Goal: Task Accomplishment & Management: Manage account settings

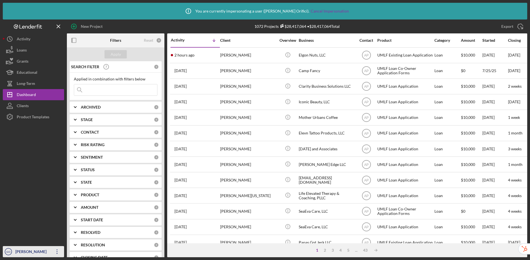
click at [33, 252] on div "[PERSON_NAME]" at bounding box center [32, 252] width 36 height 13
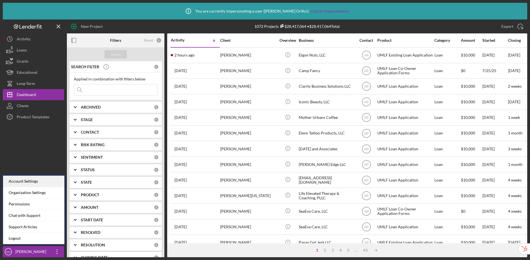
click at [34, 184] on div "Account Settings" at bounding box center [33, 181] width 61 height 11
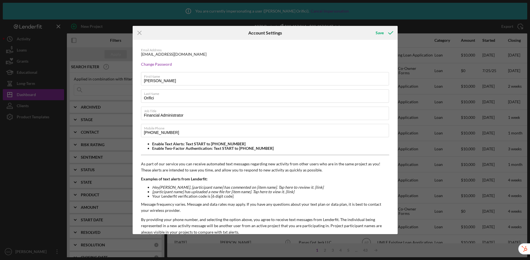
drag, startPoint x: 141, startPoint y: 31, endPoint x: 116, endPoint y: 44, distance: 28.0
click at [141, 31] on line at bounding box center [140, 33] width 4 height 4
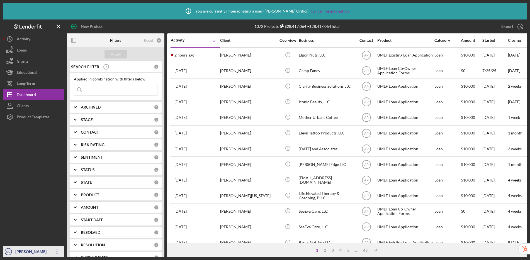
click at [19, 255] on div "[PERSON_NAME]" at bounding box center [32, 252] width 36 height 13
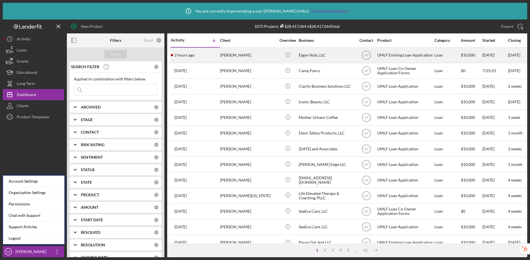
click at [251, 54] on div "[PERSON_NAME]" at bounding box center [248, 55] width 56 height 15
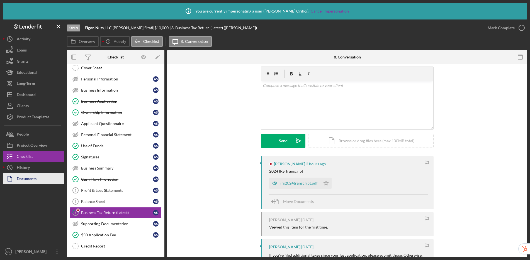
scroll to position [27, 0]
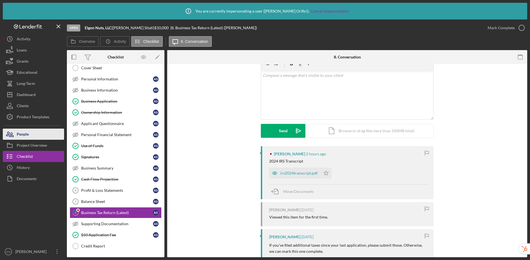
click at [36, 132] on button "People" at bounding box center [33, 134] width 61 height 11
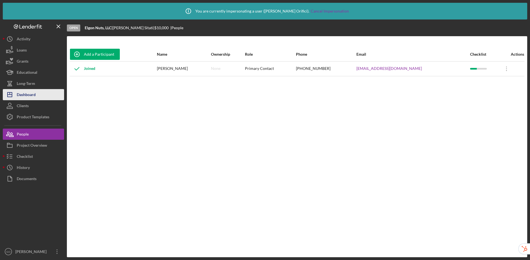
click at [14, 96] on icon "Icon/Dashboard" at bounding box center [10, 95] width 14 height 14
